Goal: Register for event/course

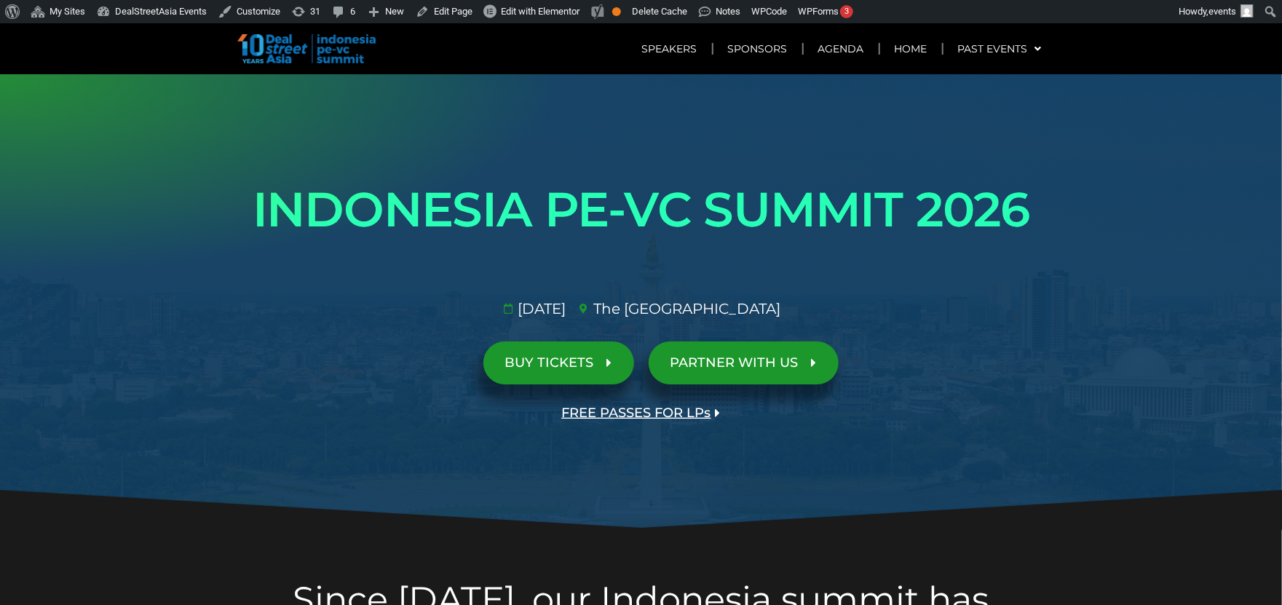
click at [624, 411] on span "FREE PASSES FOR LPs" at bounding box center [636, 413] width 149 height 14
click at [569, 356] on span "BUY TICKETS" at bounding box center [549, 363] width 89 height 14
click at [616, 408] on span "FREE PASSES FOR LPs" at bounding box center [636, 413] width 149 height 14
click at [735, 369] on span "PARTNER WITH US" at bounding box center [735, 363] width 128 height 14
click at [749, 364] on span "PARTNER WITH US" at bounding box center [735, 363] width 128 height 14
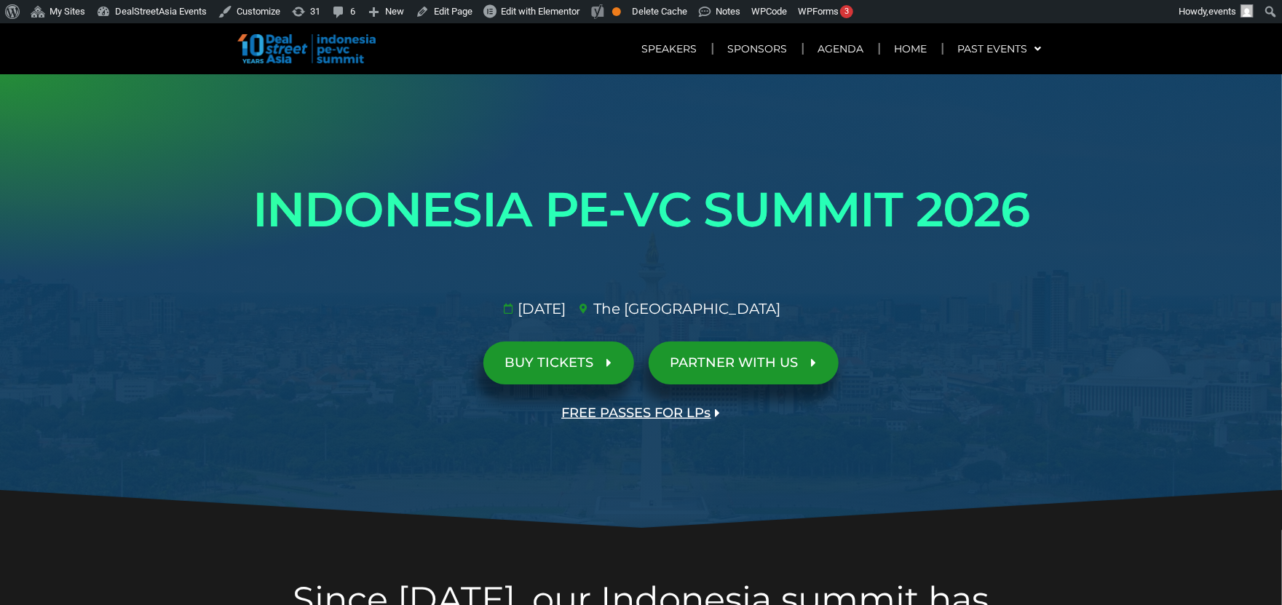
click at [751, 349] on link "PARTNER WITH US" at bounding box center [744, 363] width 190 height 43
click at [740, 365] on span "PARTNER WITH US" at bounding box center [735, 363] width 128 height 14
click at [599, 361] on span "BUY TICKETS" at bounding box center [558, 363] width 107 height 14
click at [679, 414] on span "FREE PASSES FOR LPs" at bounding box center [636, 413] width 149 height 14
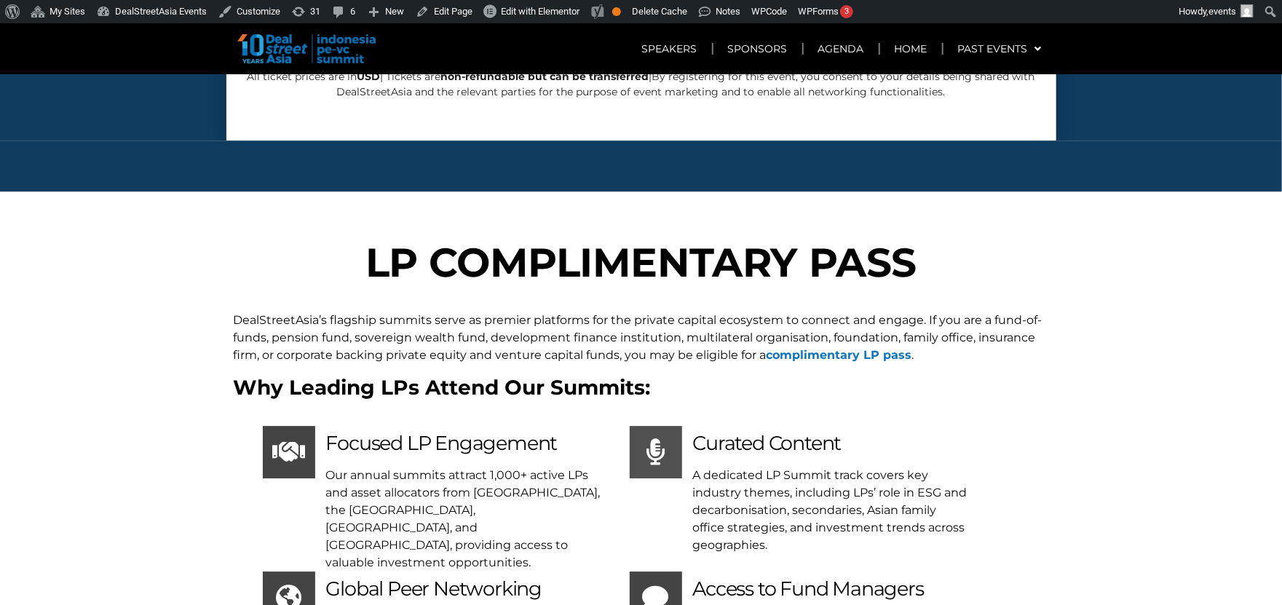
scroll to position [5754, 0]
